Goal: Transaction & Acquisition: Purchase product/service

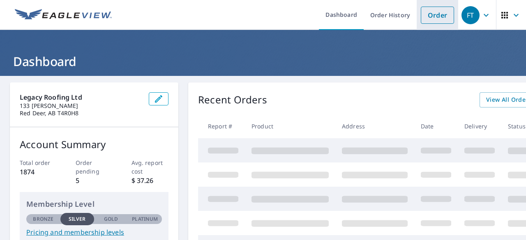
click at [420, 19] on link "Order" at bounding box center [436, 15] width 33 height 17
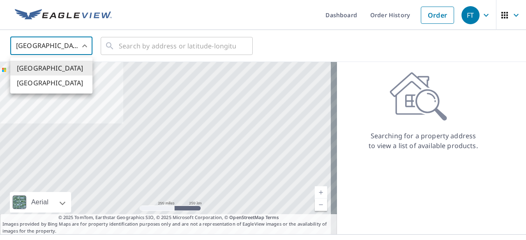
drag, startPoint x: 86, startPoint y: 48, endPoint x: 80, endPoint y: 52, distance: 7.4
click at [86, 47] on body "FT FT Dashboard Order History Order FT United States US ​ ​ Aerial Road A stand…" at bounding box center [263, 120] width 526 height 240
click at [60, 84] on li "[GEOGRAPHIC_DATA]" at bounding box center [51, 83] width 82 height 15
type input "CA"
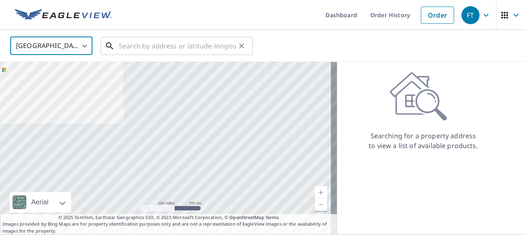
click at [162, 49] on input "text" at bounding box center [177, 45] width 117 height 23
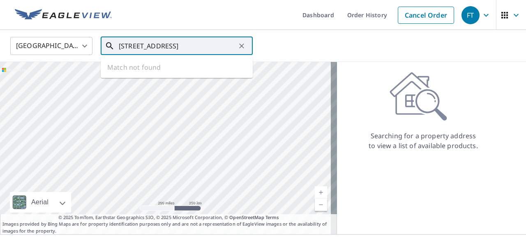
type input "[STREET_ADDRESS]"
click at [240, 43] on icon "Clear" at bounding box center [241, 46] width 8 height 8
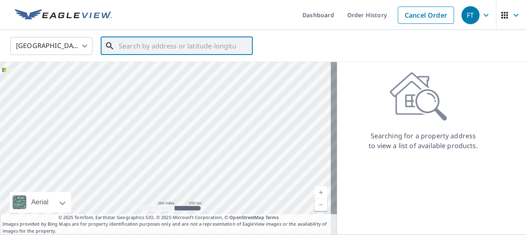
click at [132, 46] on input "text" at bounding box center [177, 45] width 117 height 23
click at [174, 69] on span "[STREET_ADDRESS]" at bounding box center [181, 70] width 129 height 10
type input "[STREET_ADDRESS]"
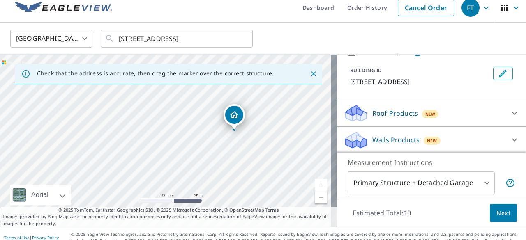
scroll to position [15, 0]
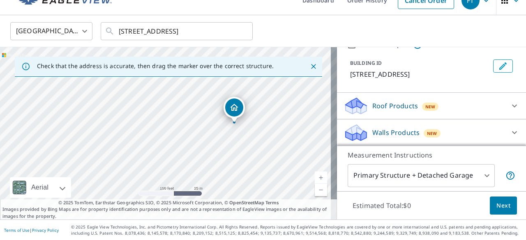
click at [512, 106] on icon at bounding box center [514, 106] width 5 height 3
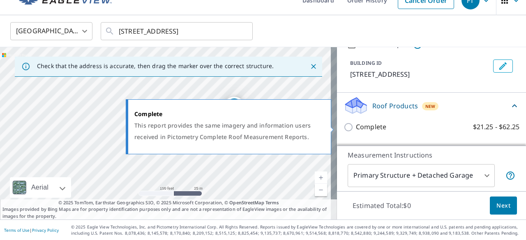
drag, startPoint x: 340, startPoint y: 126, endPoint x: 372, endPoint y: 132, distance: 32.2
click at [343, 126] on input "Complete $21.25 - $62.25" at bounding box center [349, 127] width 12 height 10
checkbox input "true"
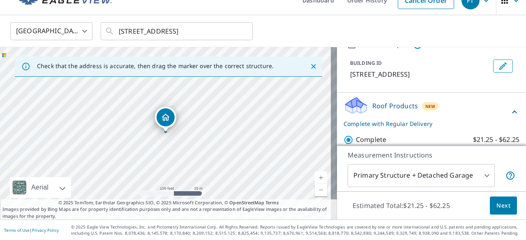
click at [499, 204] on span "Next" at bounding box center [503, 206] width 14 height 10
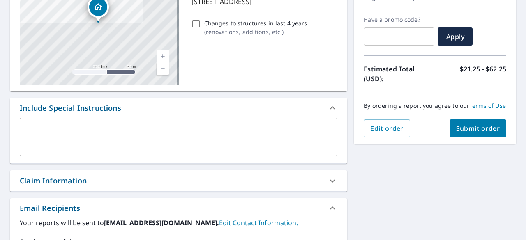
scroll to position [56, 0]
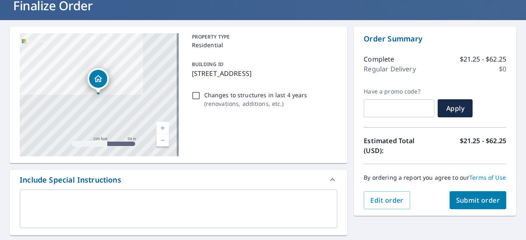
click at [475, 205] on span "Submit order" at bounding box center [478, 200] width 44 height 9
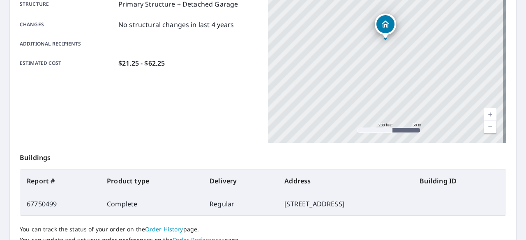
scroll to position [242, 0]
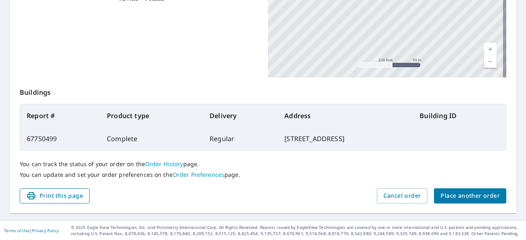
click at [60, 197] on span "Print this page" at bounding box center [54, 196] width 57 height 10
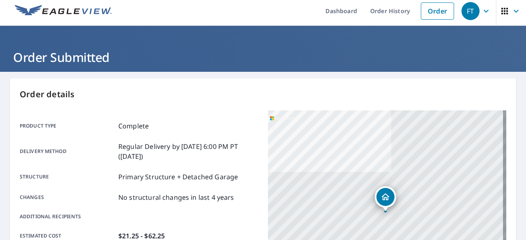
scroll to position [0, 0]
